Goal: Find specific fact: Find specific fact

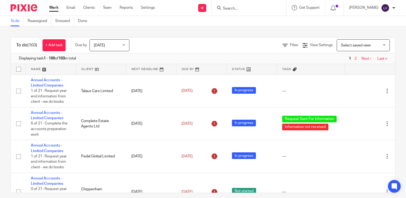
click at [259, 10] on input "Search" at bounding box center [246, 8] width 48 height 5
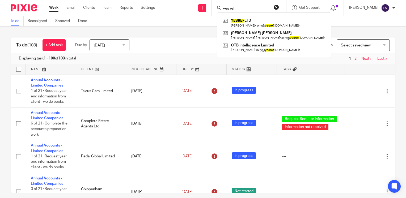
type input "yes ref"
click button "submit" at bounding box center [0, 0] width 0 height 0
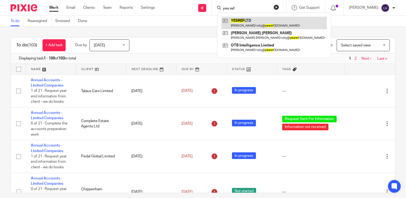
click at [258, 20] on link at bounding box center [273, 23] width 105 height 12
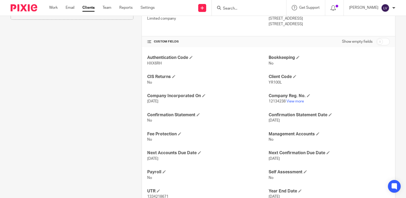
scroll to position [193, 0]
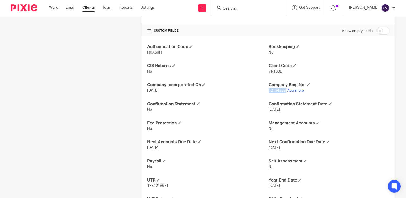
drag, startPoint x: 283, startPoint y: 89, endPoint x: 266, endPoint y: 89, distance: 17.0
click at [268, 89] on span "12134238" at bounding box center [276, 91] width 17 height 4
drag, startPoint x: 266, startPoint y: 89, endPoint x: 269, endPoint y: 89, distance: 3.5
copy span "12134238"
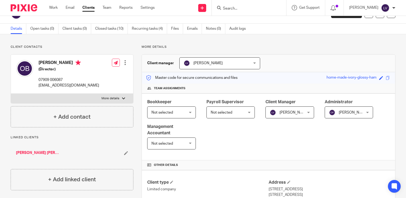
scroll to position [0, 0]
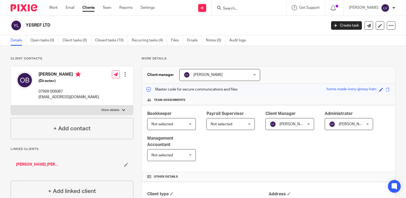
drag, startPoint x: 278, startPoint y: 67, endPoint x: 348, endPoint y: 113, distance: 82.9
click at [279, 67] on div "Client manager Liat Viney Liat Viney Barrie Jenkins Daniela Radu Emma Hawkins K…" at bounding box center [268, 75] width 253 height 18
